Goal: Transaction & Acquisition: Book appointment/travel/reservation

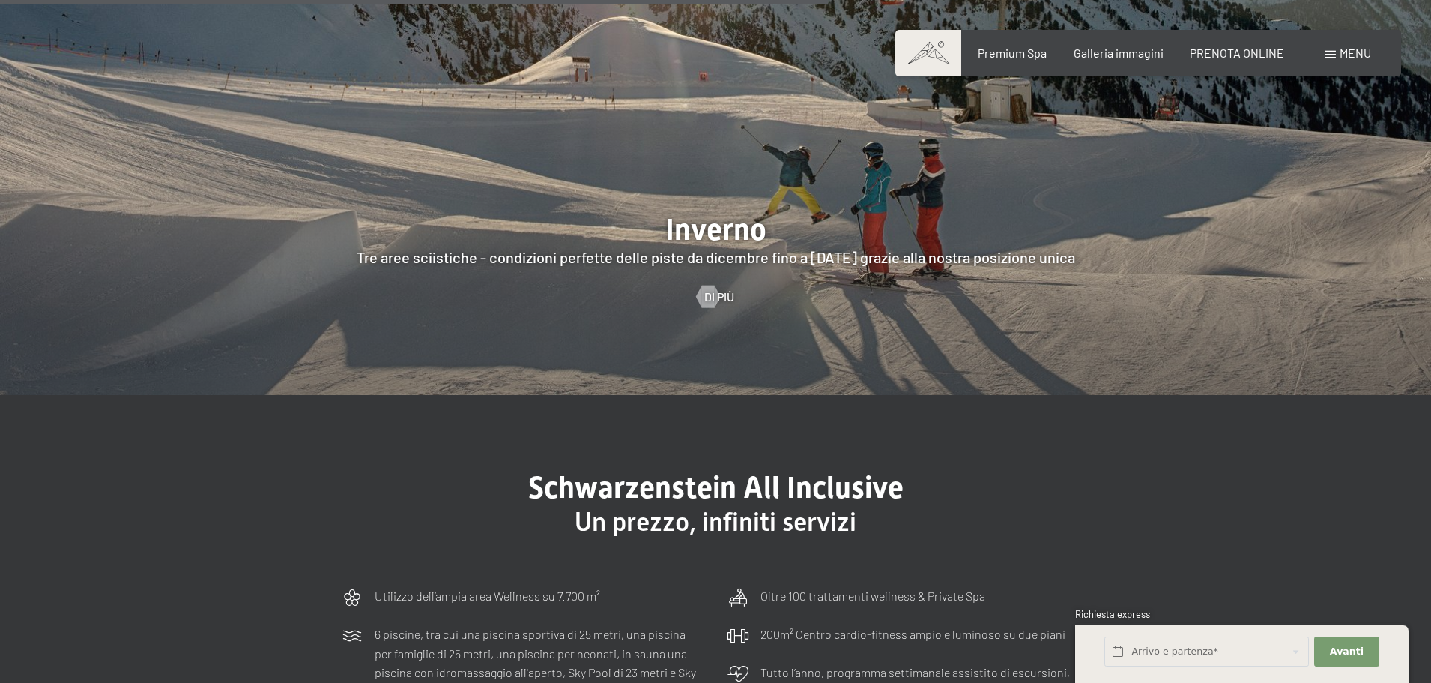
scroll to position [4496, 0]
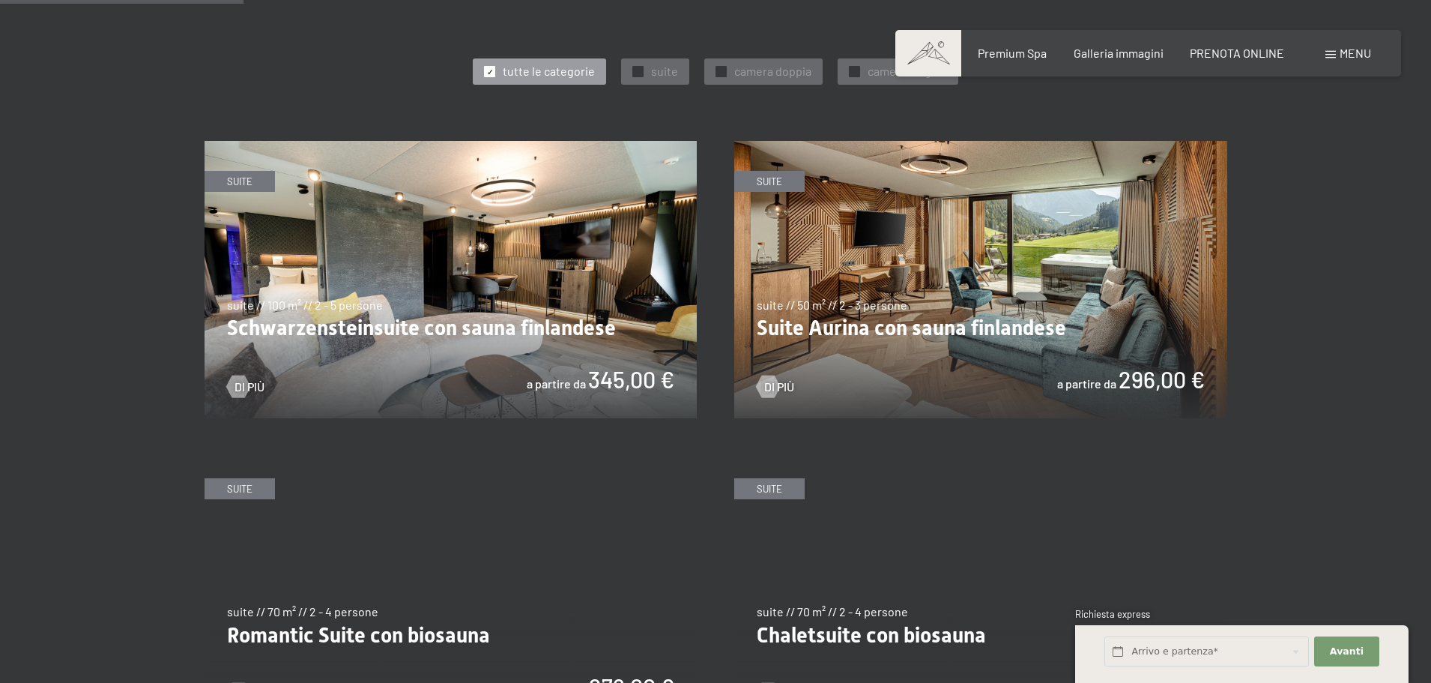
scroll to position [824, 0]
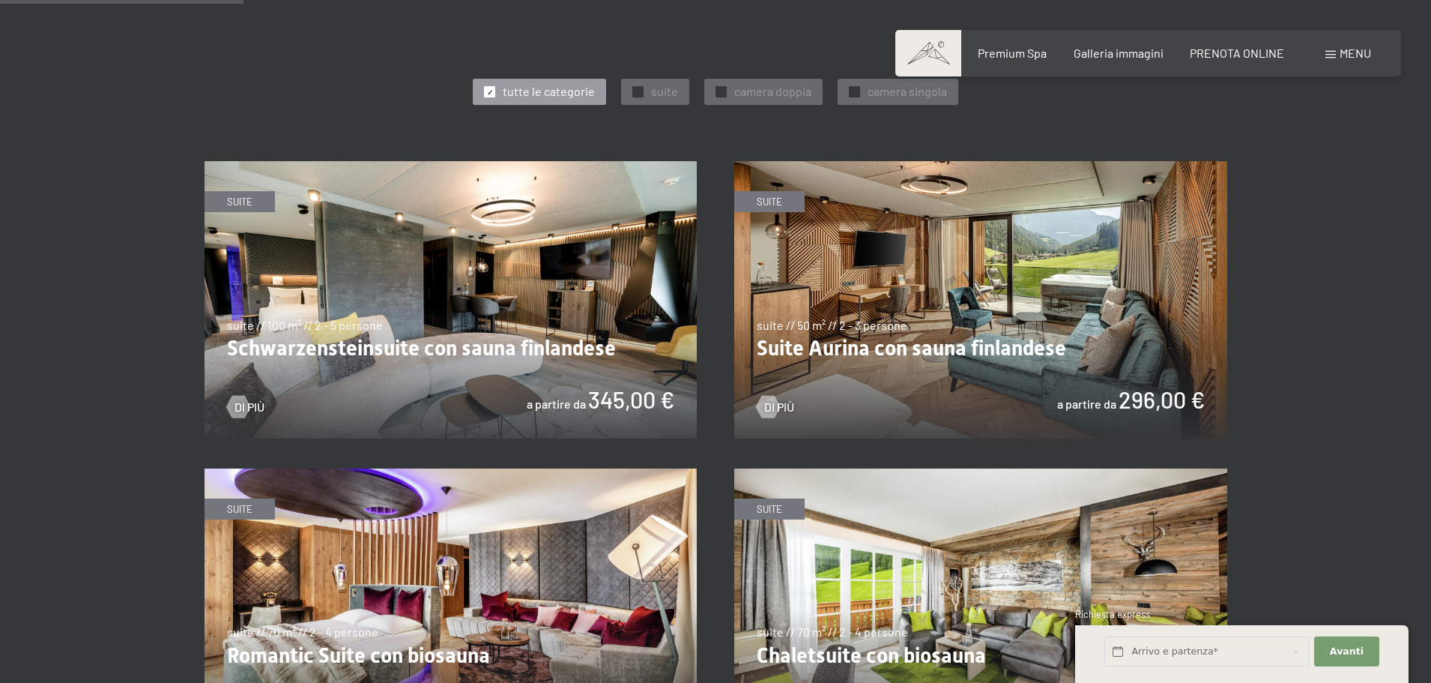
click at [454, 301] on img at bounding box center [451, 299] width 493 height 277
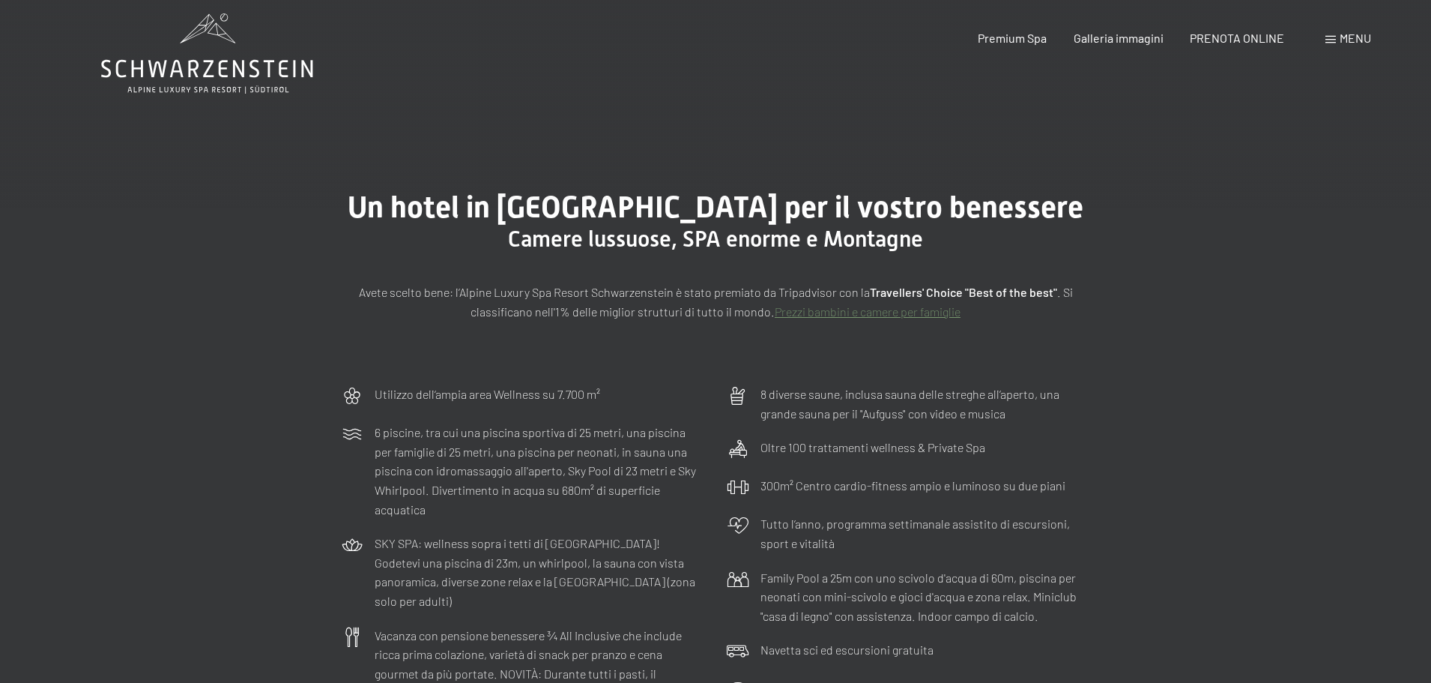
scroll to position [0, 0]
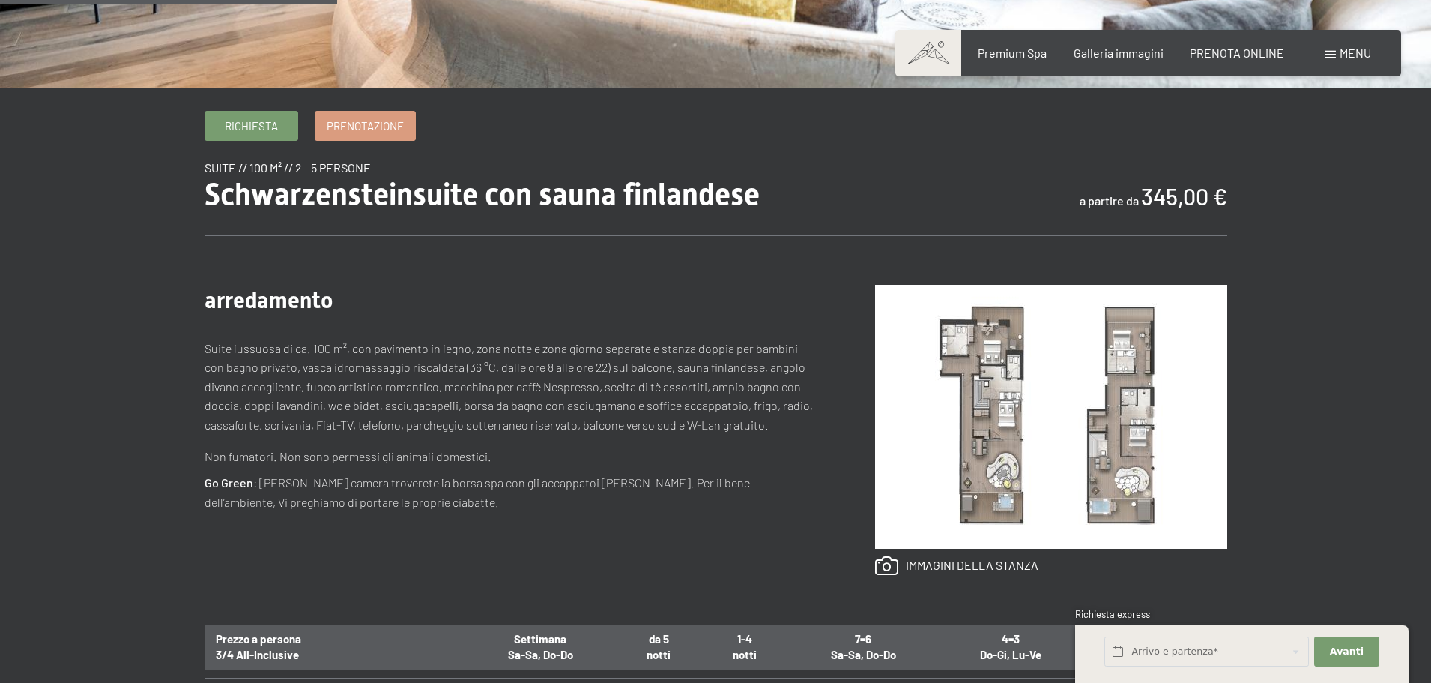
scroll to position [450, 0]
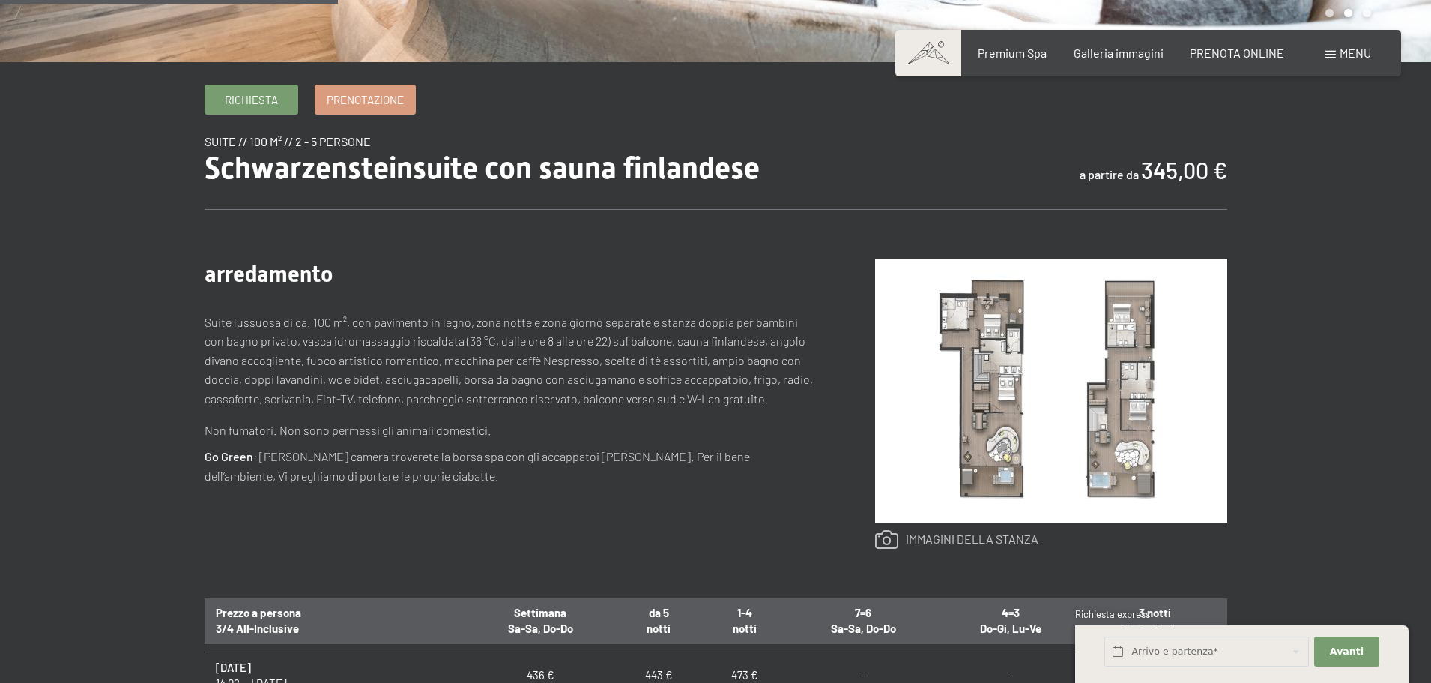
click at [927, 540] on link at bounding box center [956, 539] width 163 height 19
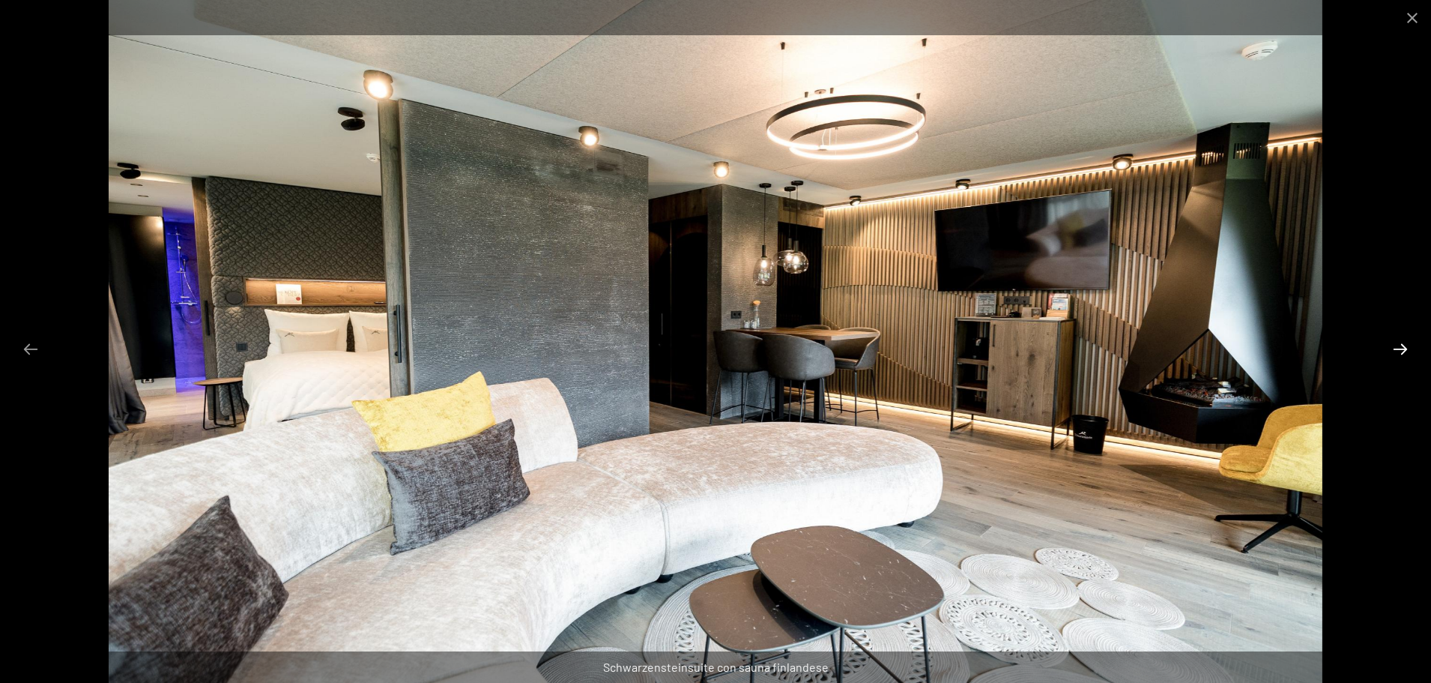
click at [1403, 349] on button "Next slide" at bounding box center [1400, 348] width 31 height 29
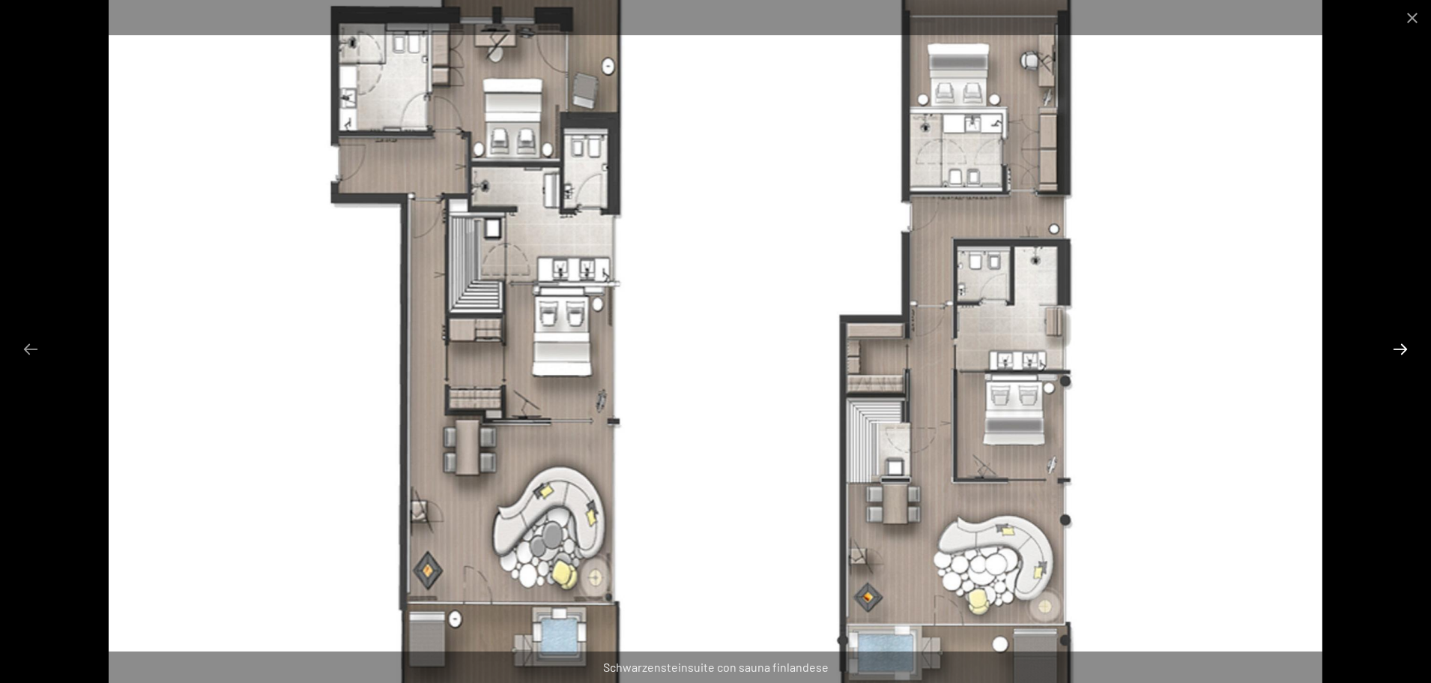
click at [1403, 349] on button "Next slide" at bounding box center [1400, 348] width 31 height 29
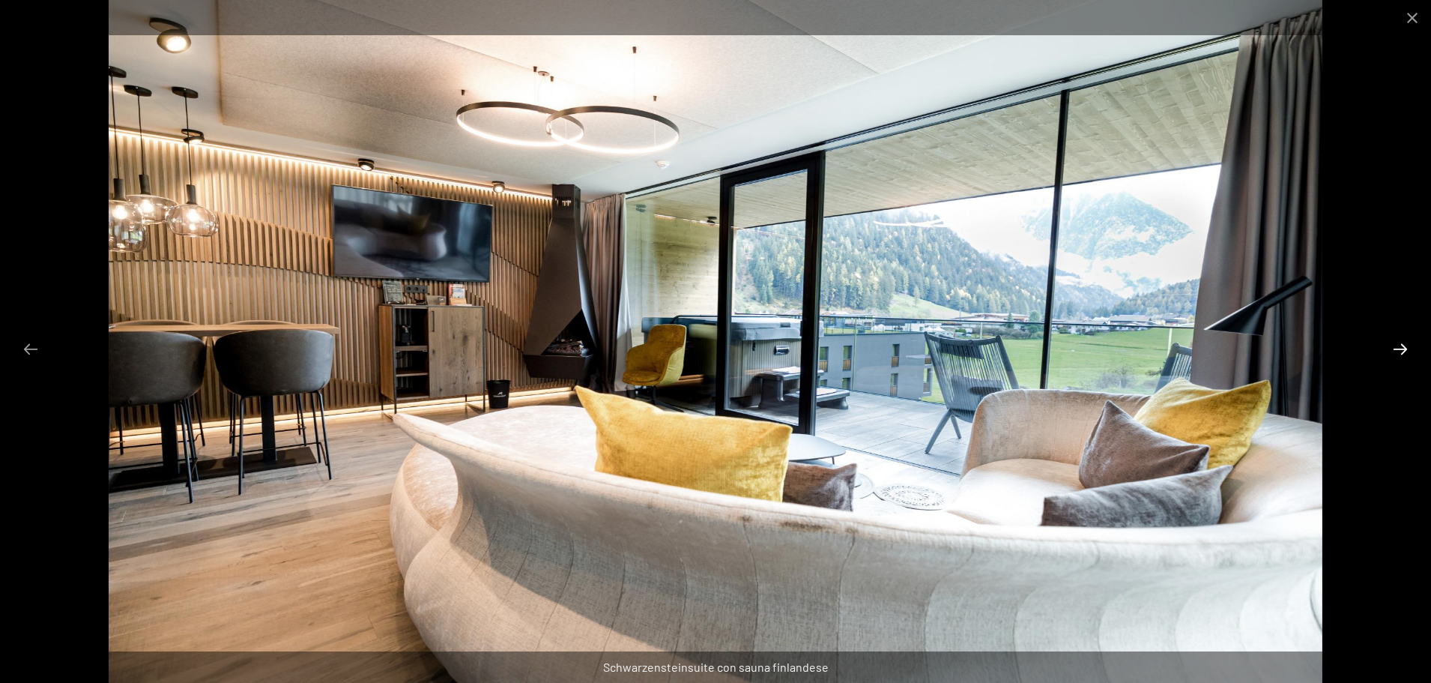
click at [1398, 348] on button "Next slide" at bounding box center [1400, 348] width 31 height 29
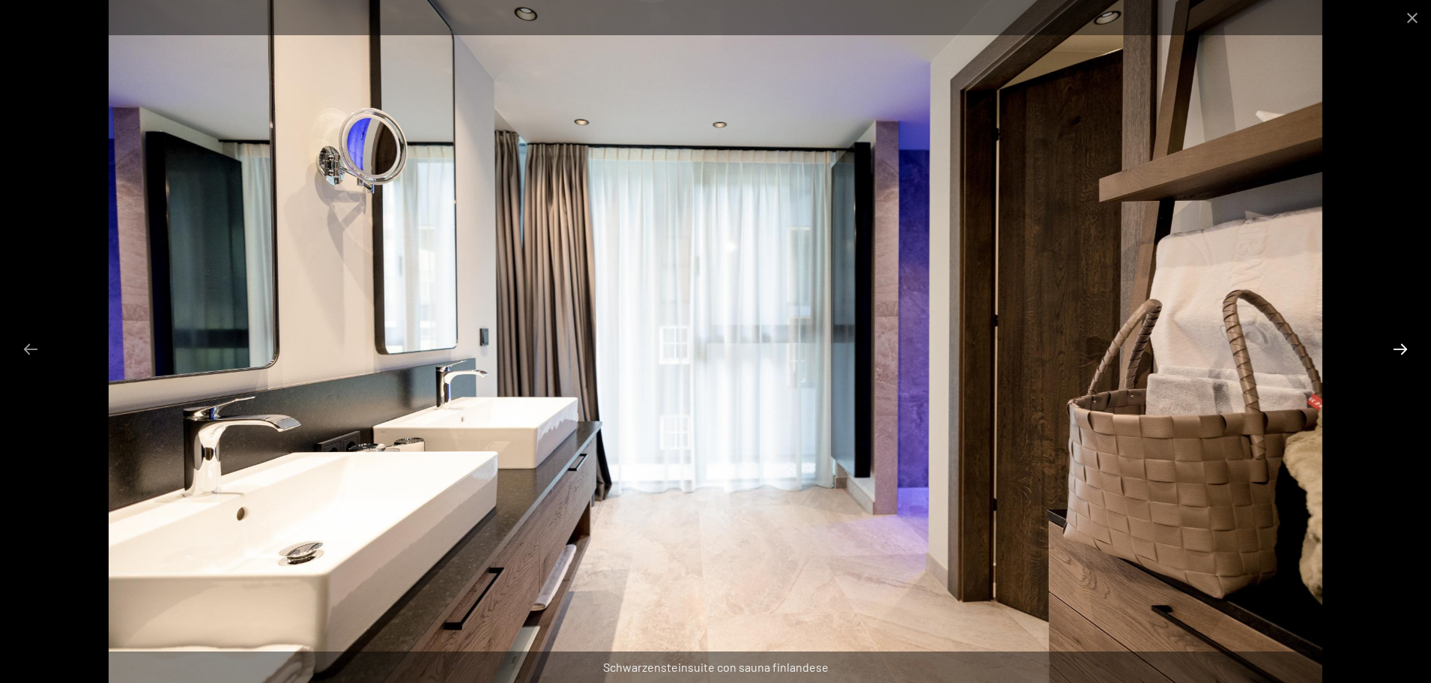
click at [1398, 348] on button "Next slide" at bounding box center [1400, 348] width 31 height 29
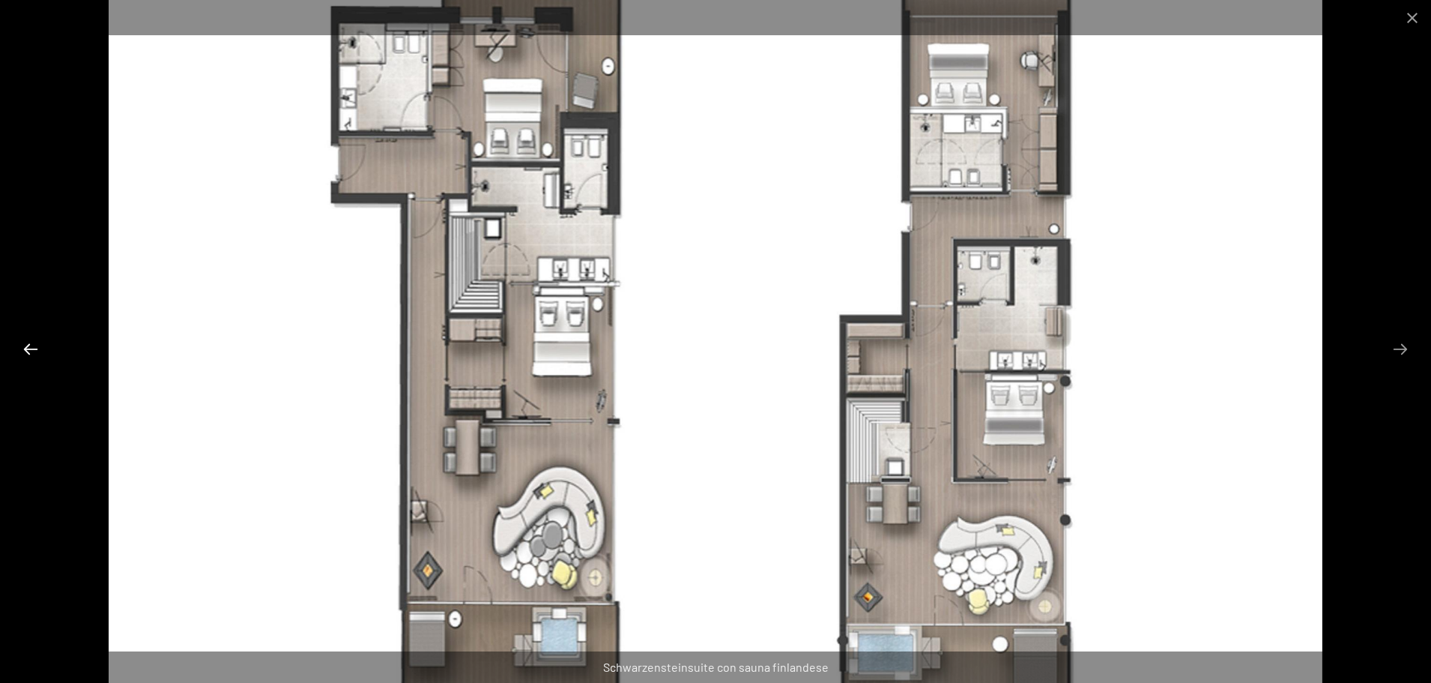
click at [16, 345] on button "Previous slide" at bounding box center [30, 348] width 31 height 29
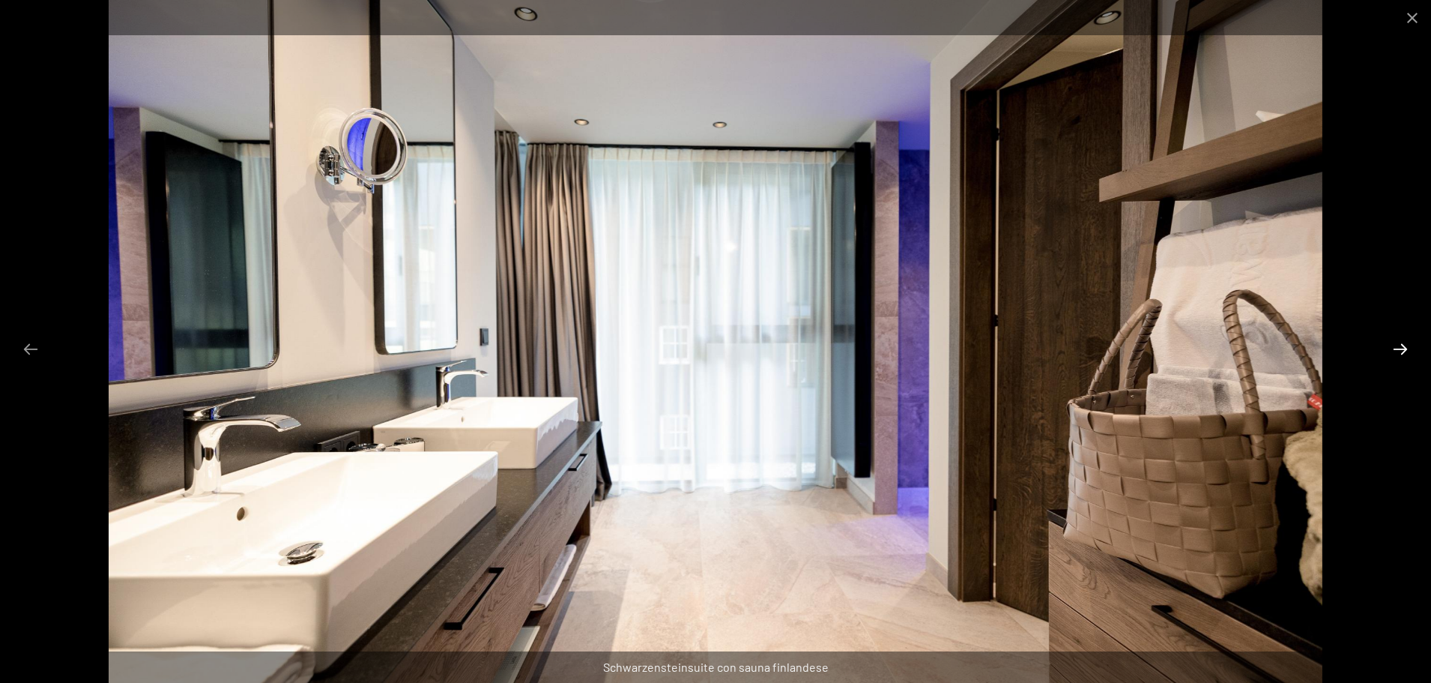
click at [1401, 353] on button "Next slide" at bounding box center [1400, 348] width 31 height 29
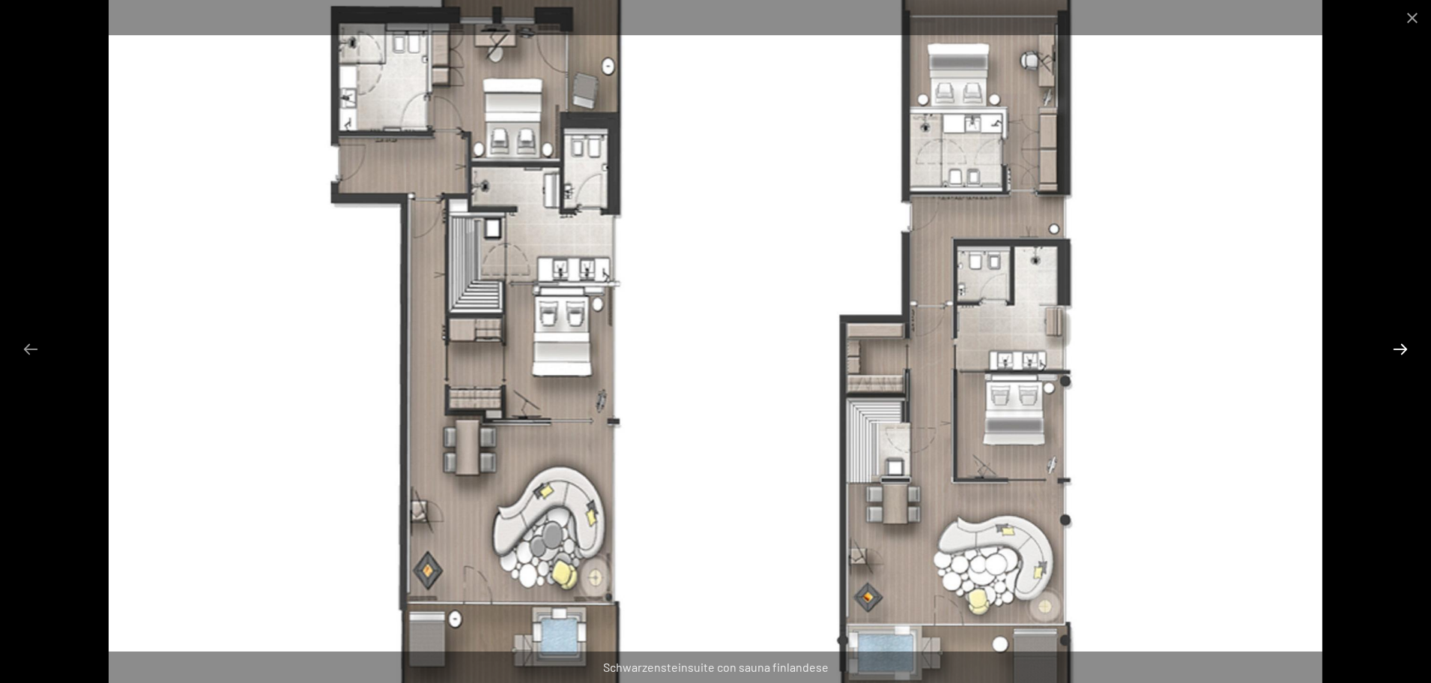
click at [1401, 348] on button "Next slide" at bounding box center [1400, 348] width 31 height 29
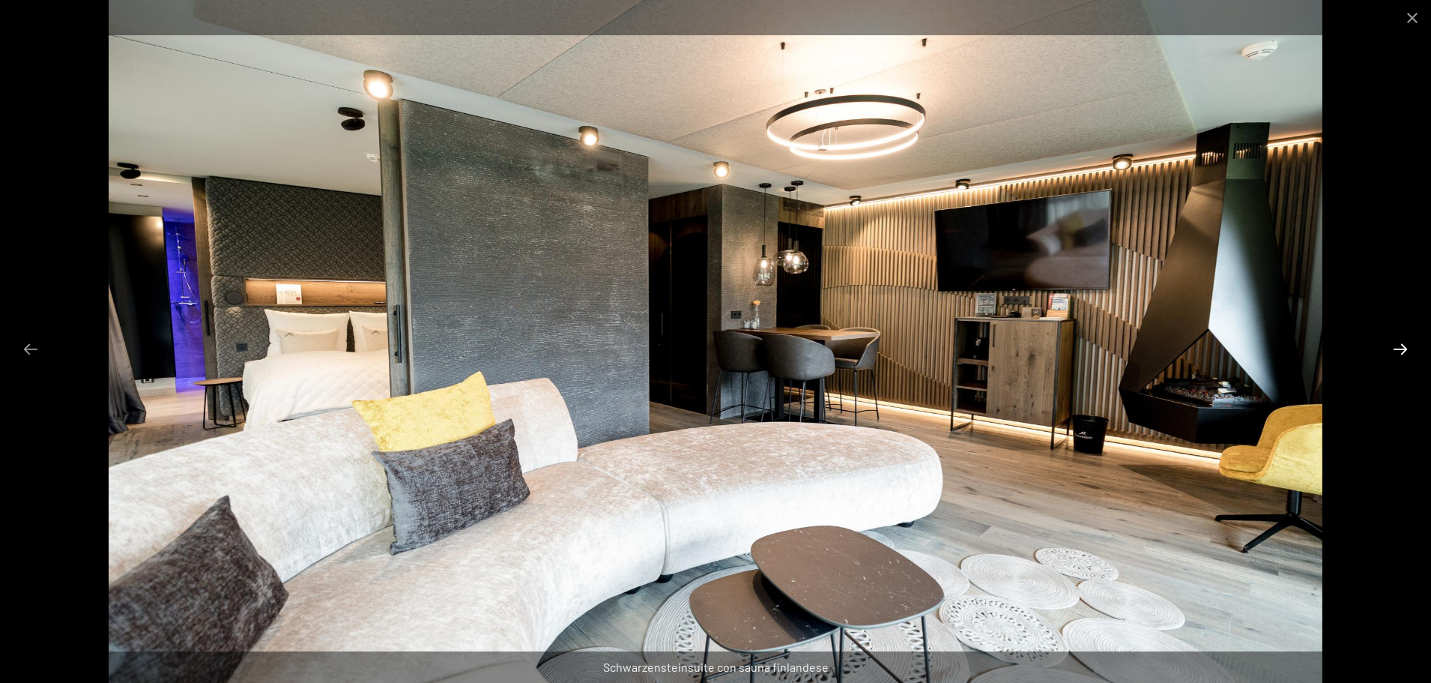
click at [1401, 348] on button "Next slide" at bounding box center [1400, 348] width 31 height 29
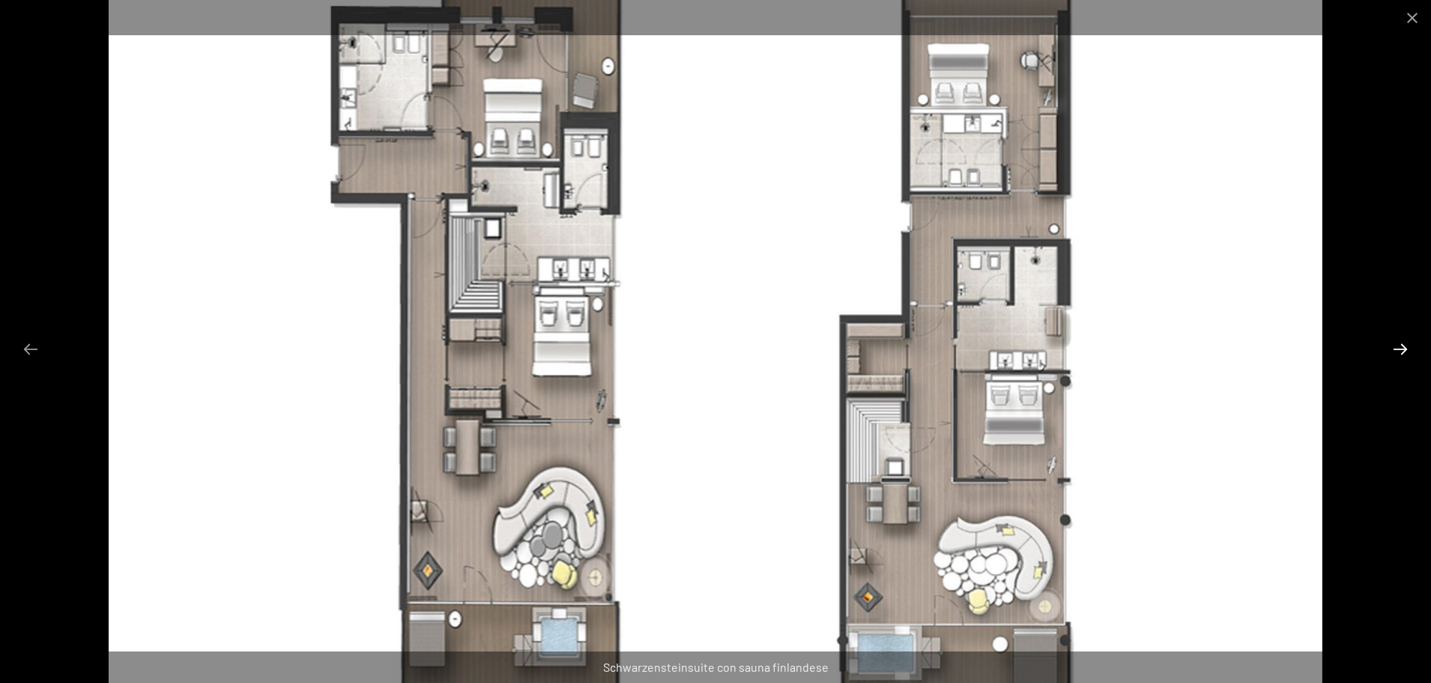
click at [1401, 348] on button "Next slide" at bounding box center [1400, 348] width 31 height 29
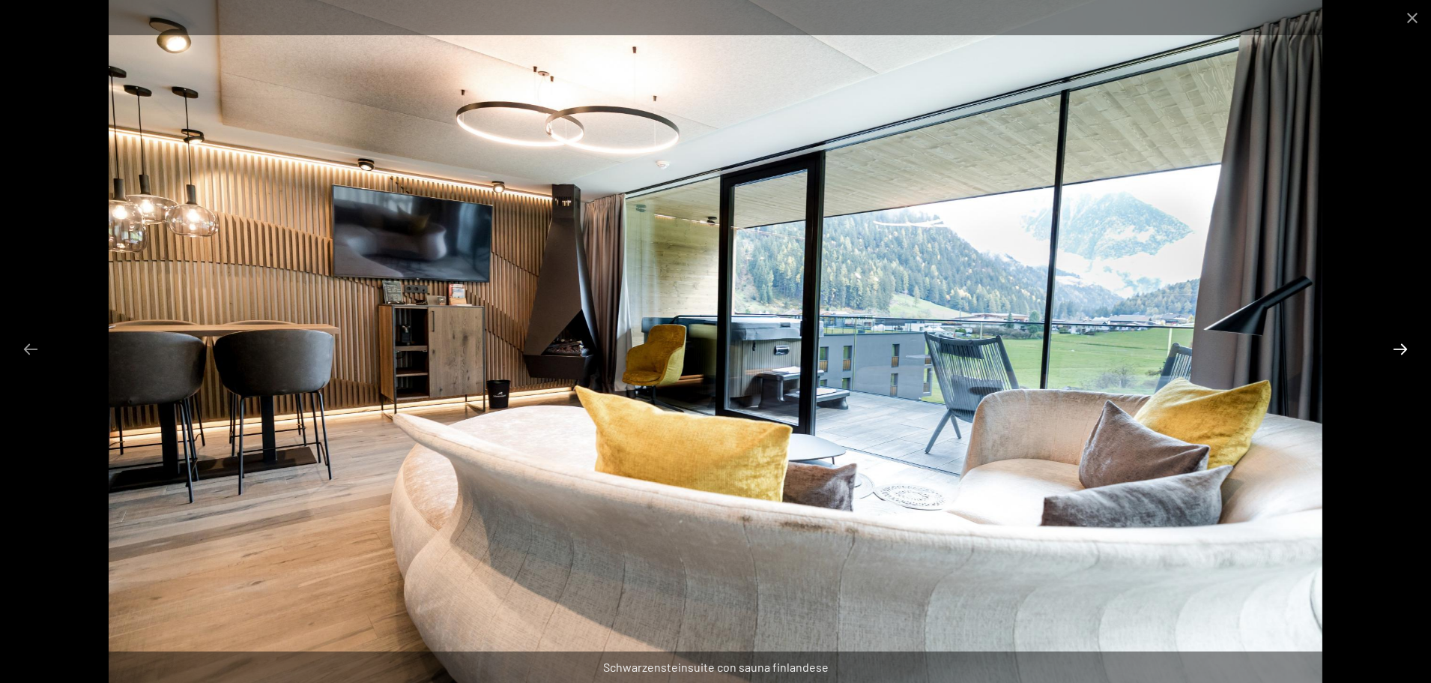
click at [1401, 348] on button "Next slide" at bounding box center [1400, 348] width 31 height 29
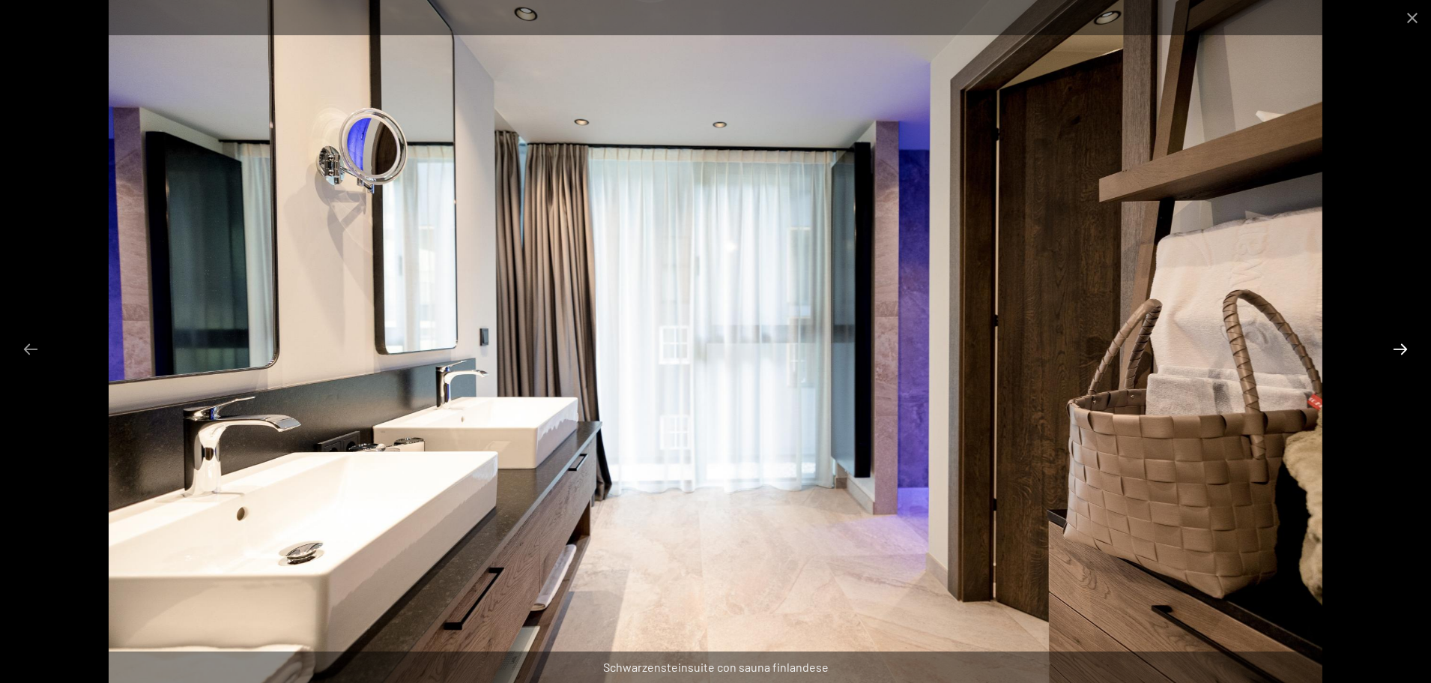
click at [1401, 348] on button "Next slide" at bounding box center [1400, 348] width 31 height 29
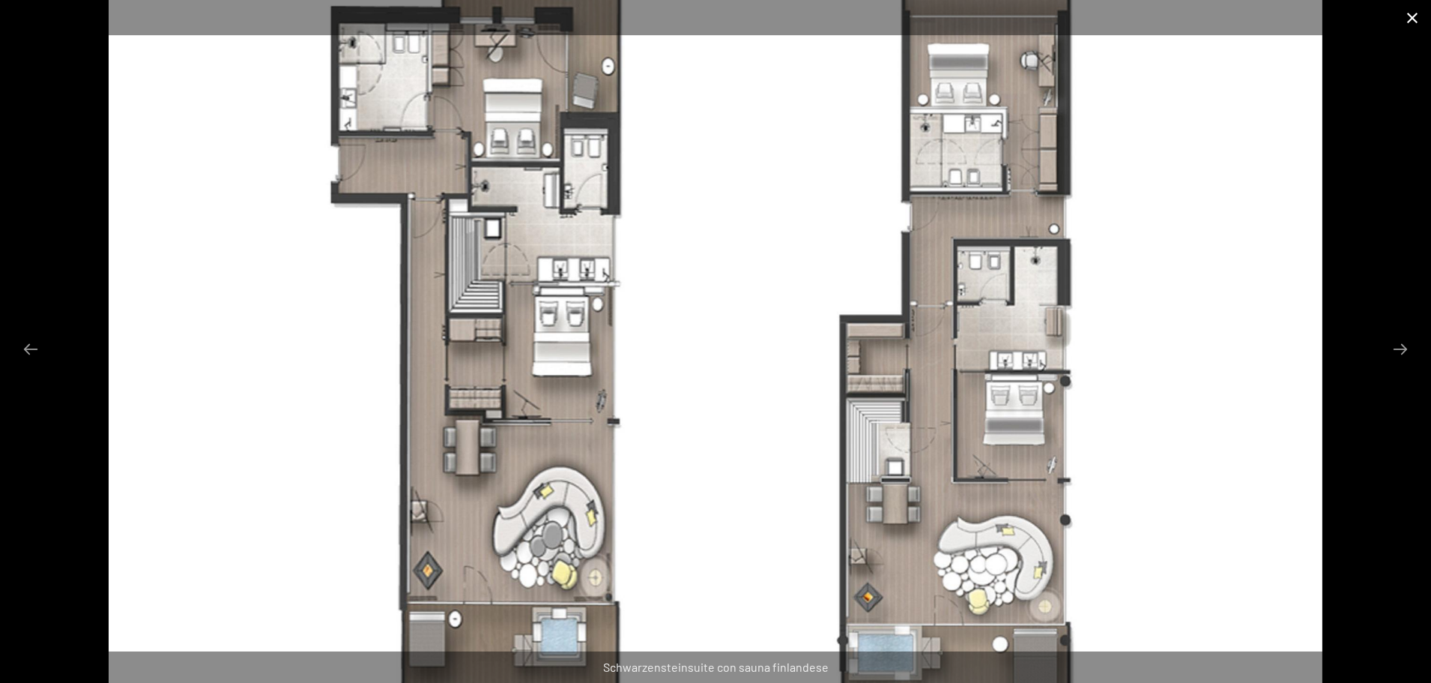
click at [1409, 17] on button "Close gallery" at bounding box center [1412, 17] width 37 height 35
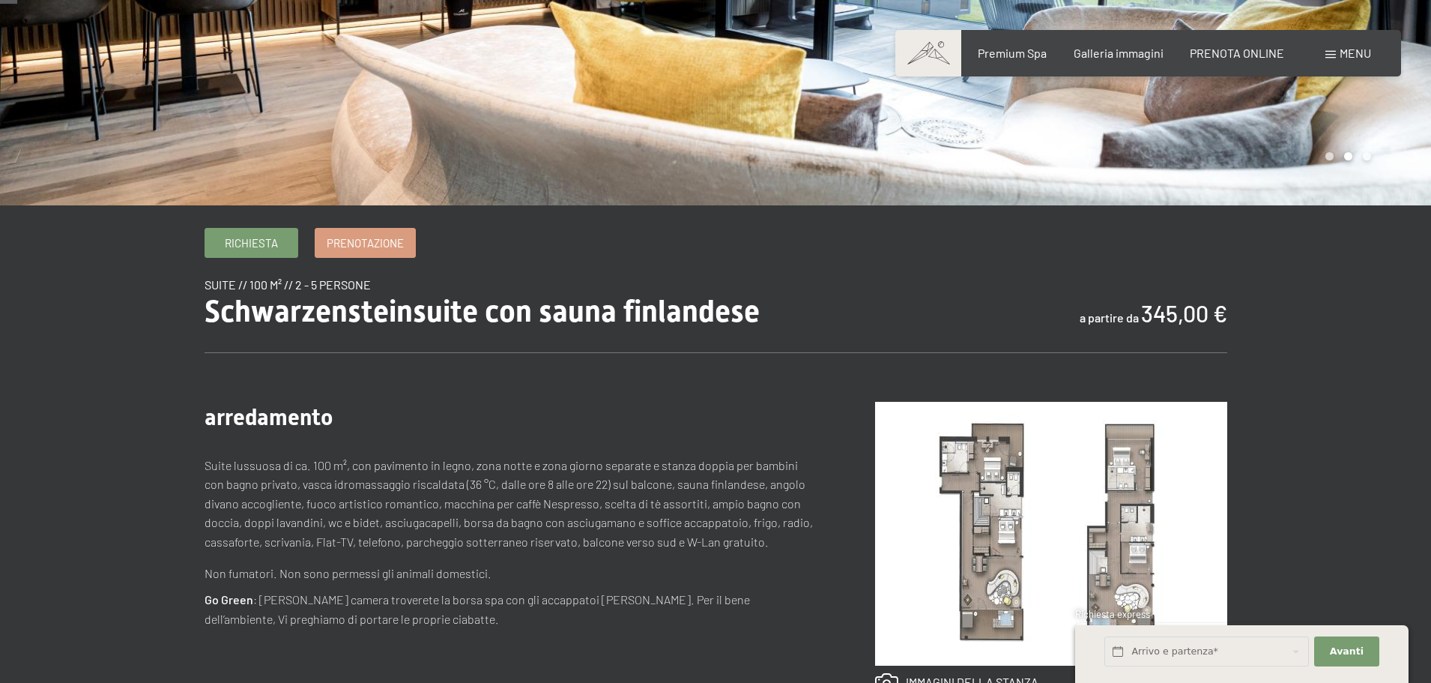
scroll to position [0, 0]
